Goal: Task Accomplishment & Management: Complete application form

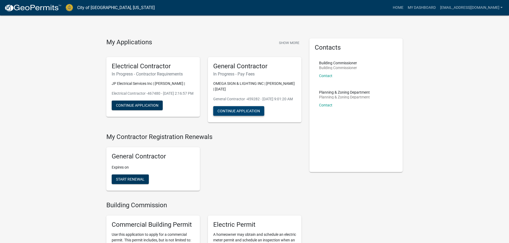
click at [254, 116] on button "Continue Application" at bounding box center [238, 111] width 51 height 10
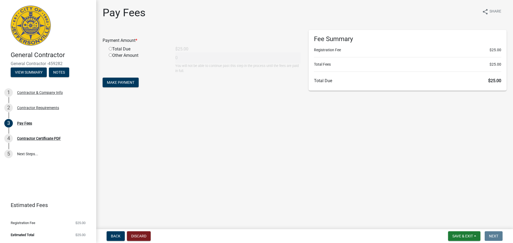
click at [111, 49] on input "radio" at bounding box center [110, 48] width 3 height 3
radio input "true"
type input "25"
click at [130, 81] on span "Make Payment" at bounding box center [121, 82] width 28 height 4
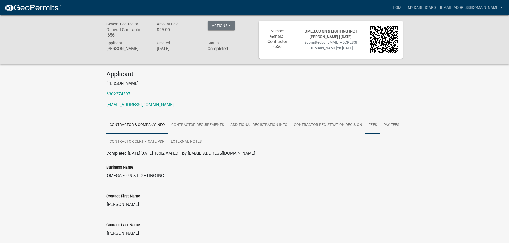
click at [373, 125] on link "Fees" at bounding box center [372, 125] width 15 height 17
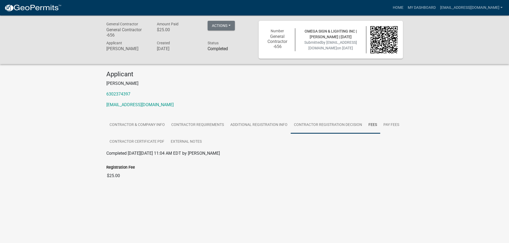
click at [338, 125] on link "Contractor Registration Decision" at bounding box center [328, 125] width 74 height 17
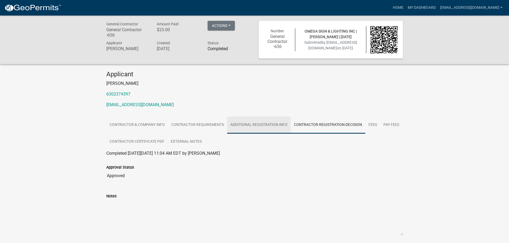
click at [263, 127] on link "Additional Registration Info" at bounding box center [259, 125] width 64 height 17
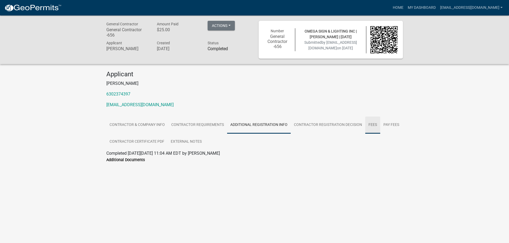
click at [372, 127] on link "Fees" at bounding box center [372, 125] width 15 height 17
